Goal: Check status: Check status

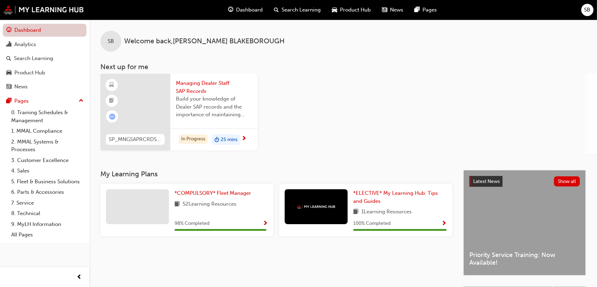
click at [21, 27] on link "Dashboard" at bounding box center [45, 30] width 84 height 13
click at [249, 10] on span "Dashboard" at bounding box center [249, 10] width 27 height 8
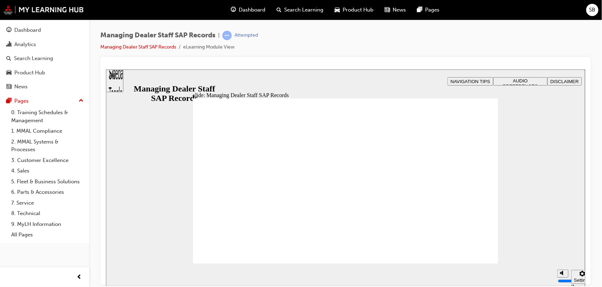
click at [253, 8] on span "Dashboard" at bounding box center [252, 10] width 27 height 8
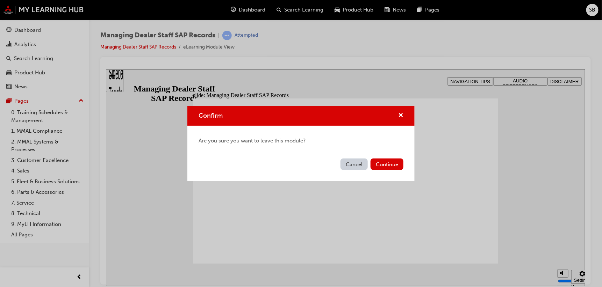
click at [361, 162] on button "Cancel" at bounding box center [353, 165] width 27 height 12
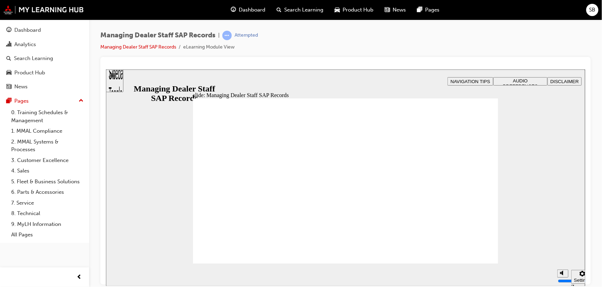
click at [252, 9] on span "Dashboard" at bounding box center [252, 10] width 27 height 8
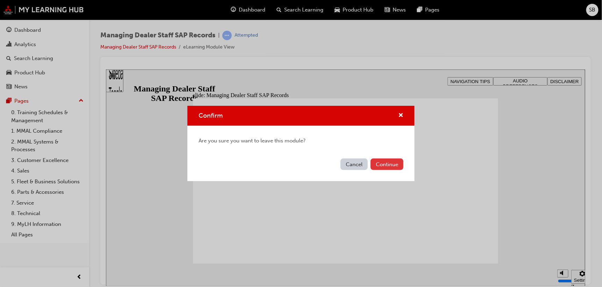
click at [388, 165] on button "Continue" at bounding box center [386, 165] width 33 height 12
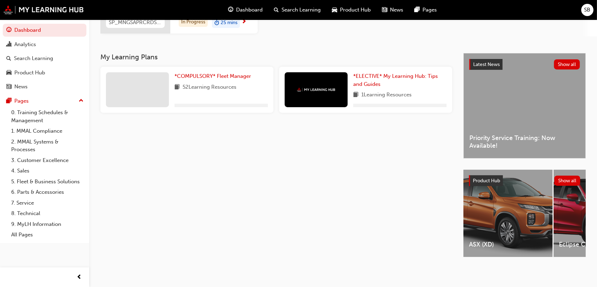
scroll to position [49, 0]
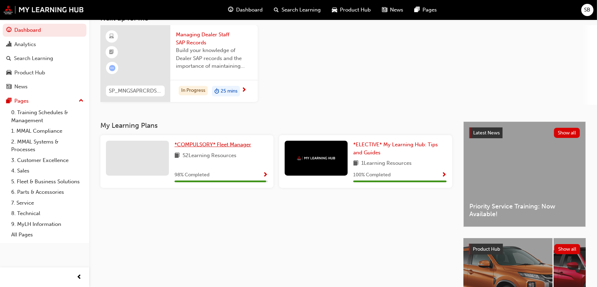
click at [221, 142] on span "*COMPULSORY* Fleet Manager" at bounding box center [212, 145] width 77 height 6
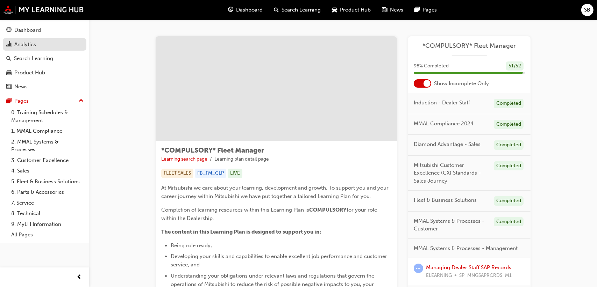
click at [22, 41] on div "Analytics" at bounding box center [25, 45] width 22 height 8
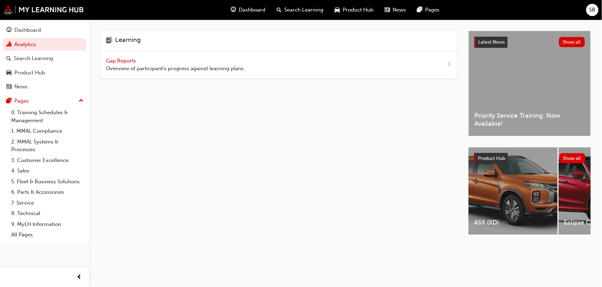
click at [115, 60] on span "Gap Reports" at bounding box center [121, 61] width 31 height 6
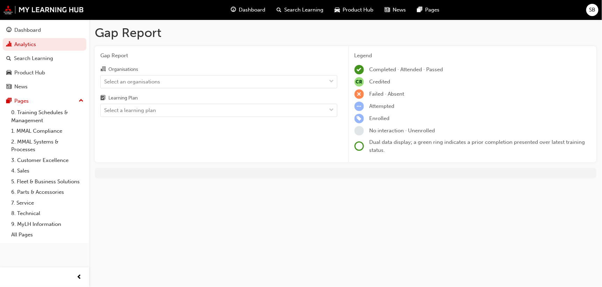
click at [591, 10] on span "SB" at bounding box center [592, 10] width 6 height 8
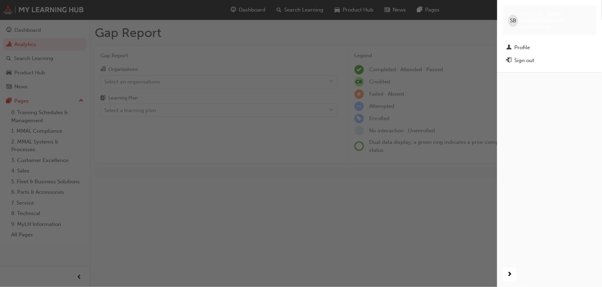
click at [445, 20] on div "button" at bounding box center [248, 143] width 497 height 287
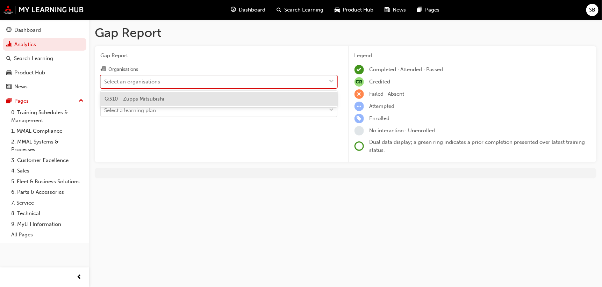
click at [236, 78] on div "Select an organisations" at bounding box center [214, 81] width 226 height 12
click at [105, 78] on input "Organisations option Q310 - Zupps Mitsubishi focused, 1 of 1. 1 result availabl…" at bounding box center [104, 81] width 1 height 6
click at [154, 101] on span "Q310 - Zupps Mitsubishi" at bounding box center [134, 99] width 60 height 6
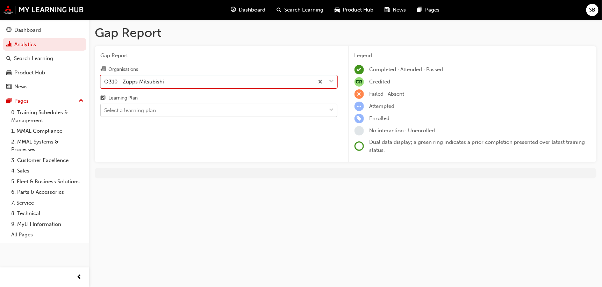
click at [153, 110] on div "Select a learning plan" at bounding box center [130, 111] width 52 height 8
click at [105, 110] on input "Learning Plan Select a learning plan" at bounding box center [104, 110] width 1 height 6
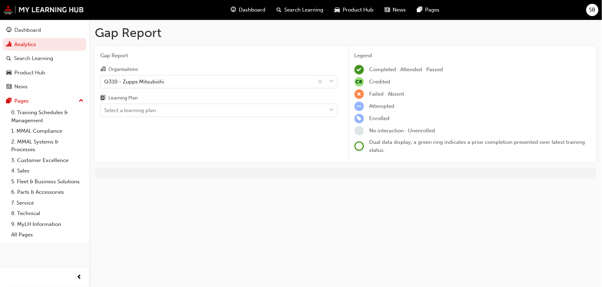
drag, startPoint x: 405, startPoint y: 230, endPoint x: 398, endPoint y: 219, distance: 13.1
click at [405, 230] on div "Gap Report Gap Report Organisations Q310 - Zupps Mitsubishi Learning Plan Selec…" at bounding box center [301, 143] width 602 height 287
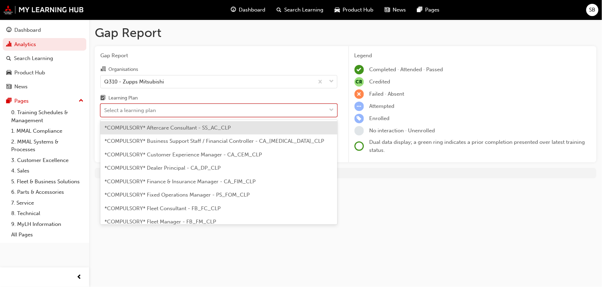
click at [167, 108] on div "Select a learning plan" at bounding box center [214, 110] width 226 height 12
click at [105, 108] on input "Learning Plan option *COMPULSORY* Aftercare Consultant - SS_AC_CLP focused, 1 o…" at bounding box center [104, 110] width 1 height 6
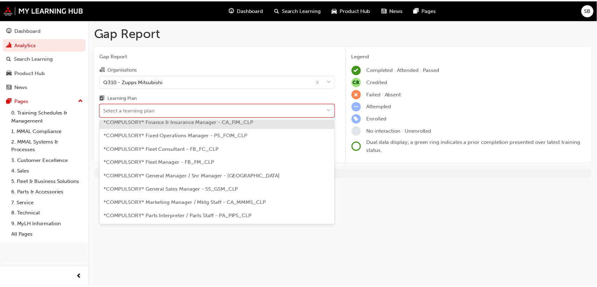
scroll to position [70, 0]
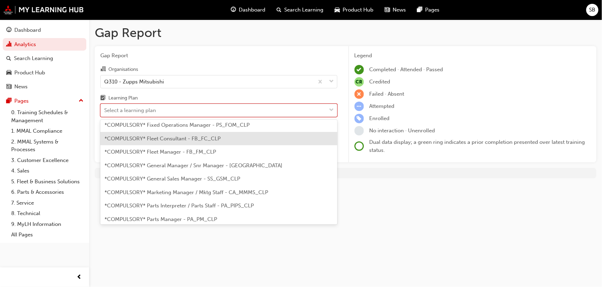
click at [171, 140] on span "*COMPULSORY* Fleet Consultant - FB_FC_CLP" at bounding box center [162, 139] width 116 height 6
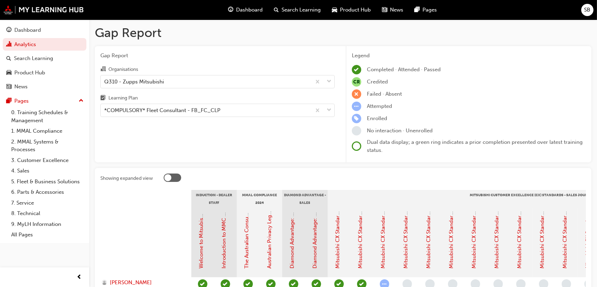
click at [245, 10] on span "Dashboard" at bounding box center [249, 10] width 27 height 8
